Goal: Information Seeking & Learning: Learn about a topic

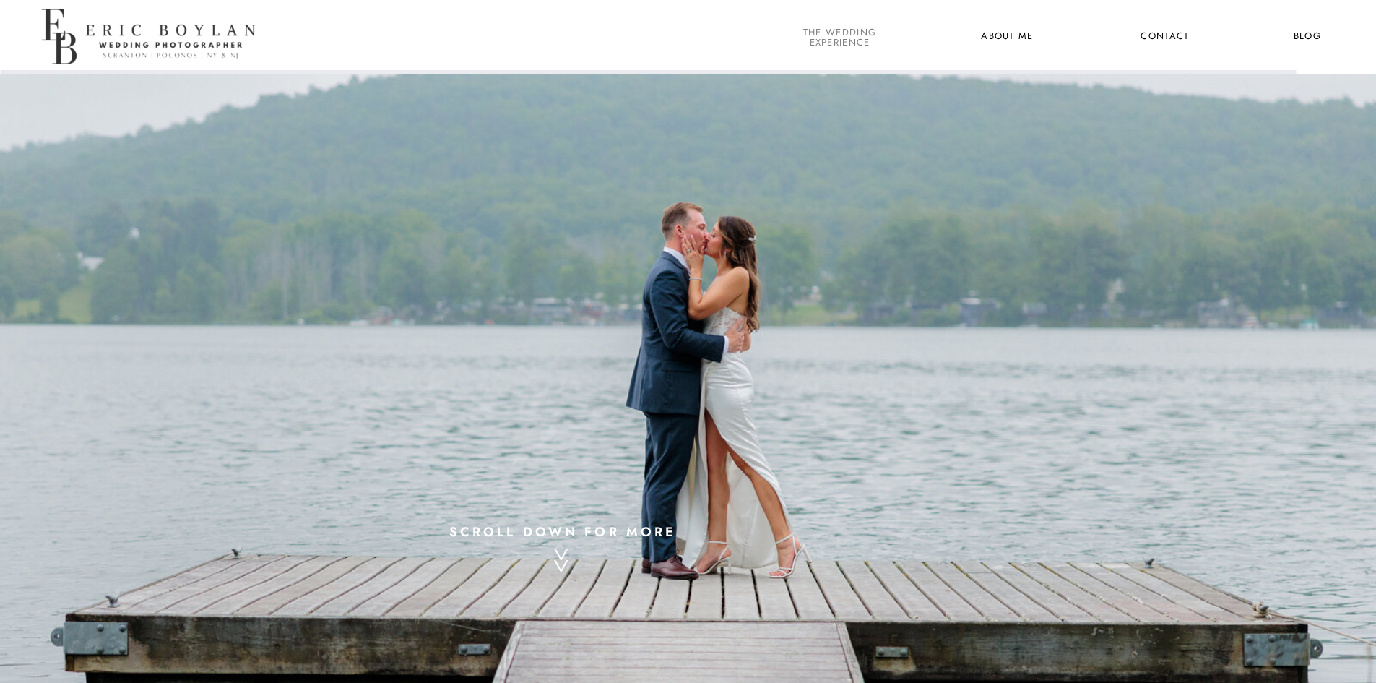
click at [808, 35] on nav "the wedding experience" at bounding box center [839, 36] width 79 height 19
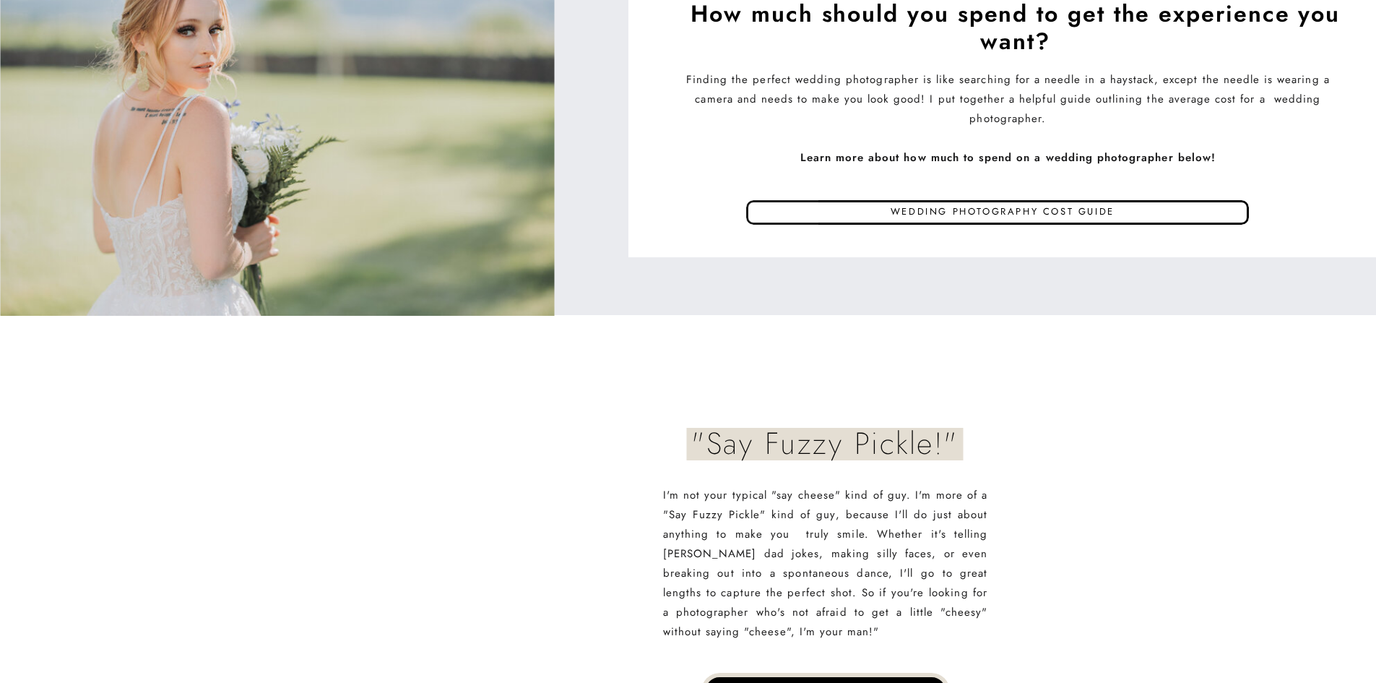
scroll to position [7079, 0]
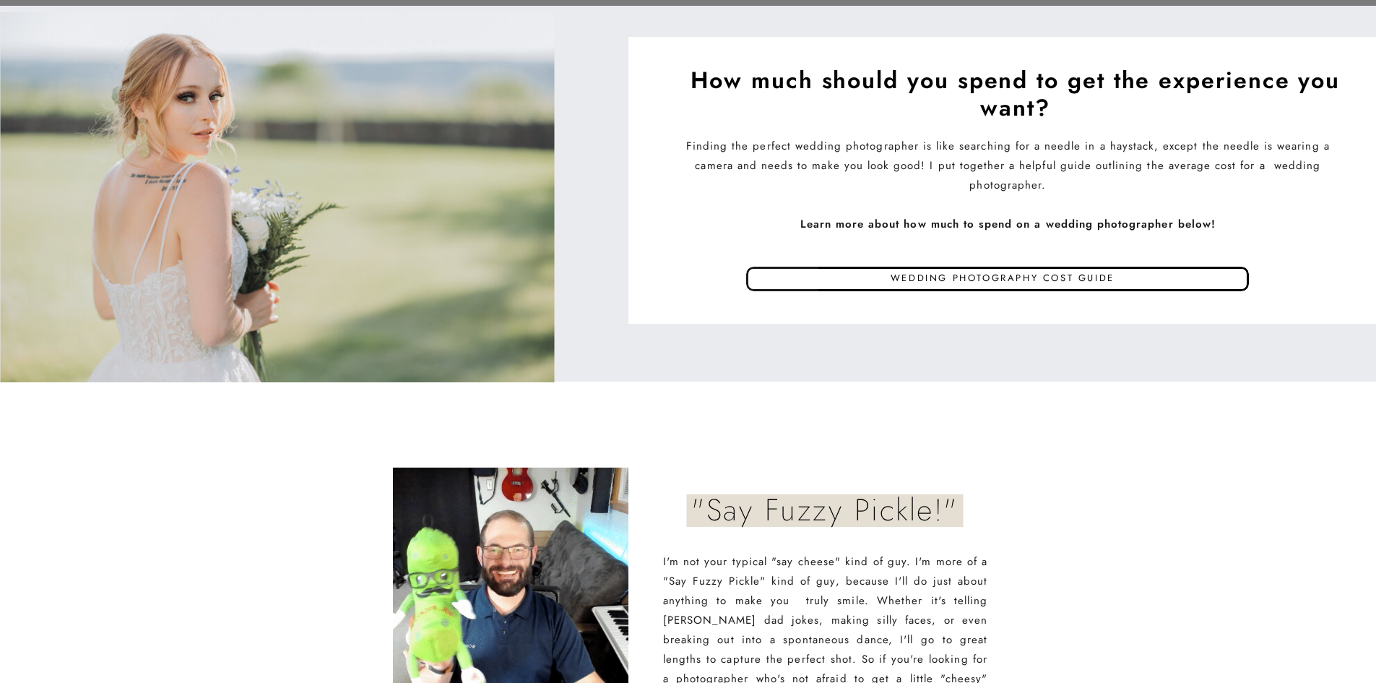
click at [930, 280] on p "Wedding photography cost guide" at bounding box center [1003, 280] width 580 height 22
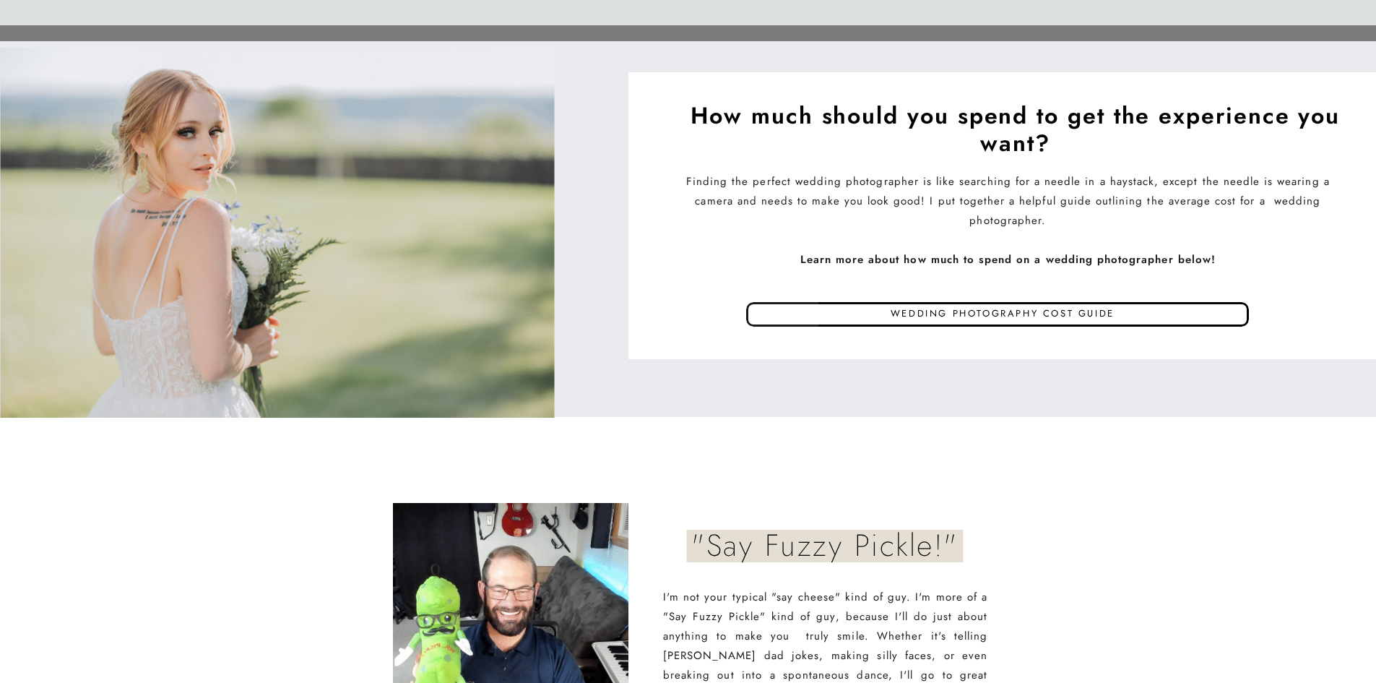
scroll to position [7007, 0]
